Goal: Task Accomplishment & Management: Manage account settings

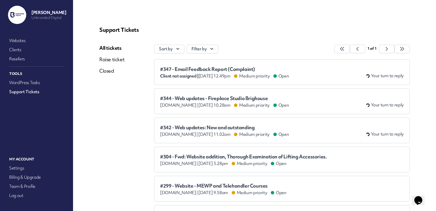
click at [268, 66] on span "#347 - Email Feedback Report (Complaint)" at bounding box center [224, 69] width 129 height 6
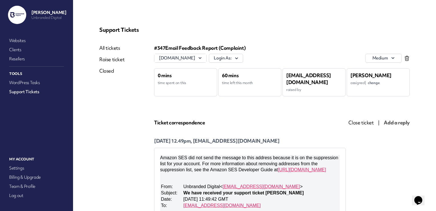
click at [405, 58] on icon at bounding box center [407, 58] width 6 height 6
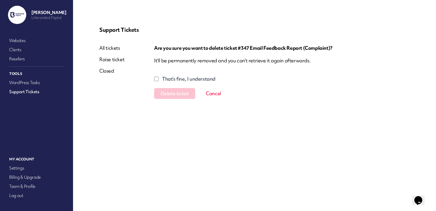
click at [196, 78] on label "That’s fine, I understand" at bounding box center [188, 78] width 53 height 7
click at [180, 92] on button "Delete ticket" at bounding box center [174, 93] width 41 height 11
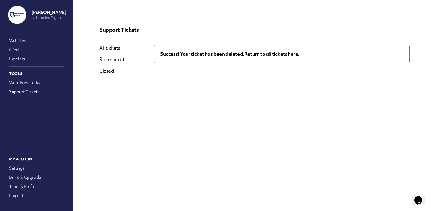
click at [105, 47] on link "All tickets" at bounding box center [111, 48] width 25 height 7
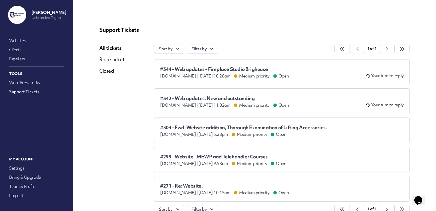
click at [288, 65] on li "#344 - Web updates - Fireplace Studio Brighouse [DOMAIN_NAME] | [DATE] 10.28am …" at bounding box center [282, 72] width 256 height 26
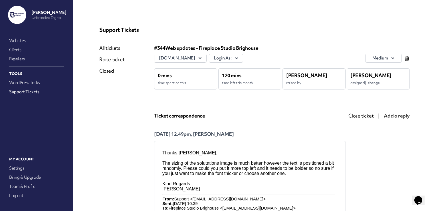
click at [106, 46] on link "All tickets" at bounding box center [111, 48] width 25 height 7
